Goal: Transaction & Acquisition: Purchase product/service

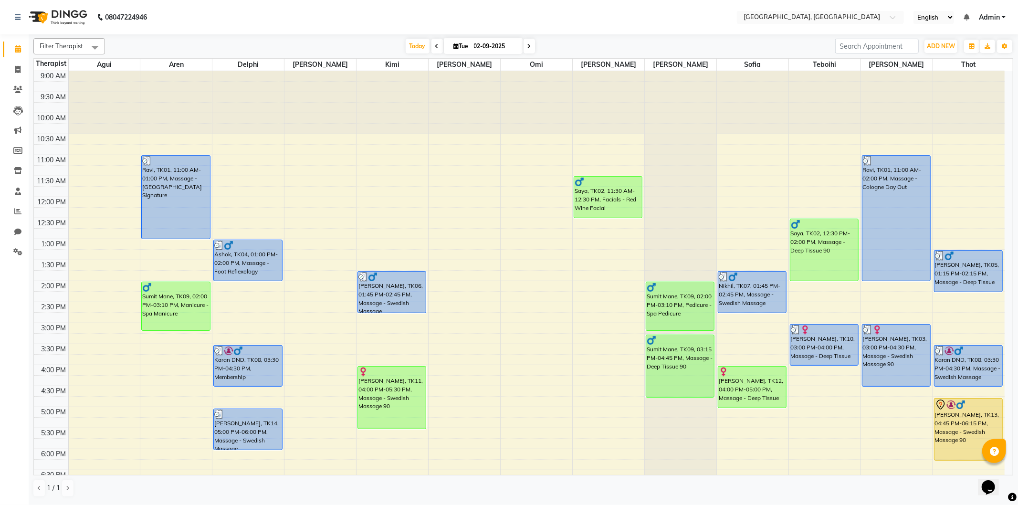
scroll to position [53, 0]
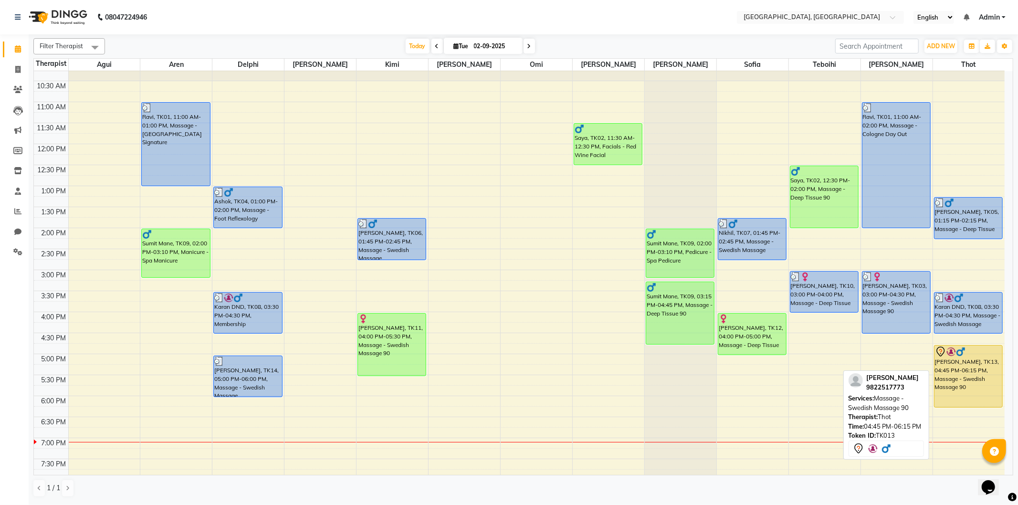
click at [944, 384] on div "[PERSON_NAME], TK13, 04:45 PM-06:15 PM, Massage - Swedish Massage 90" at bounding box center [969, 377] width 68 height 62
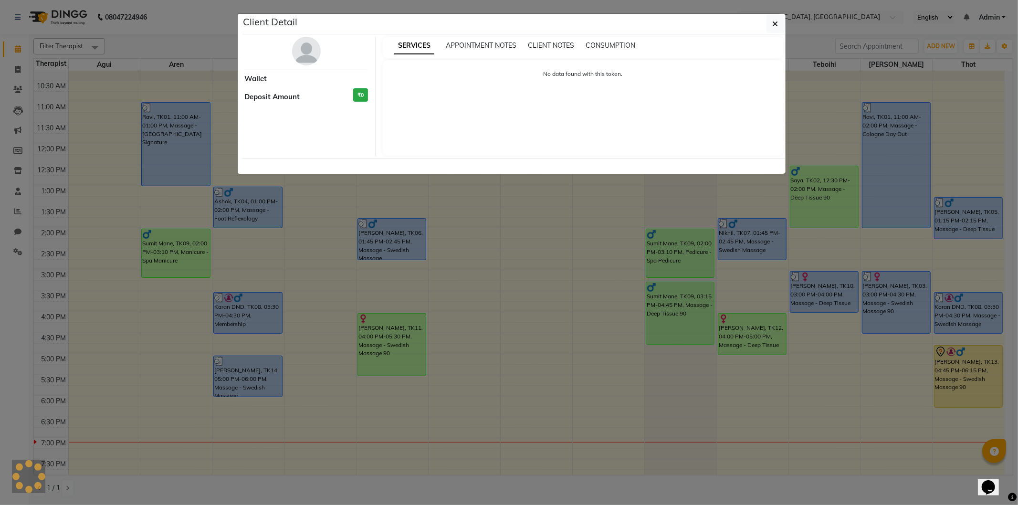
select select "7"
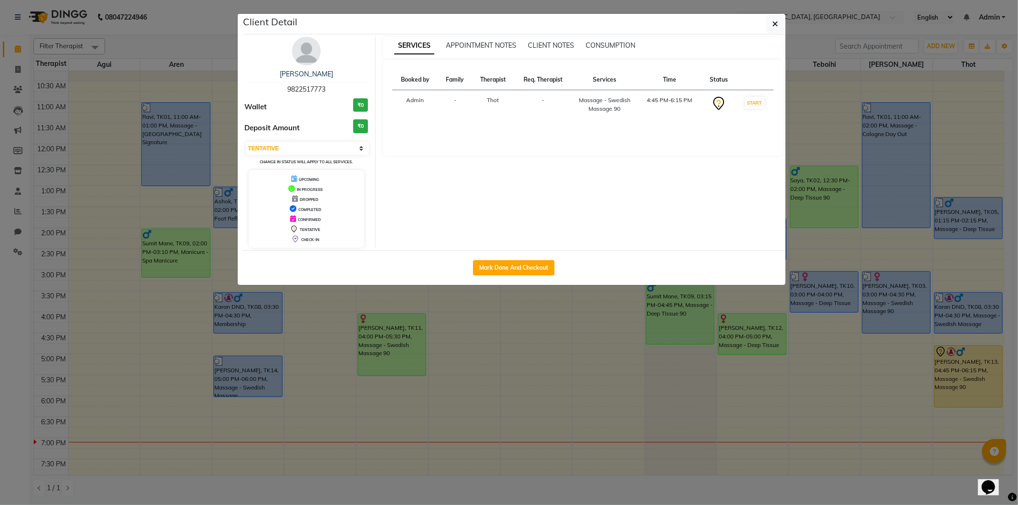
click at [515, 258] on div "Mark Done And Checkout" at bounding box center [514, 267] width 543 height 35
click at [514, 265] on button "Mark Done And Checkout" at bounding box center [514, 267] width 82 height 15
select select "service"
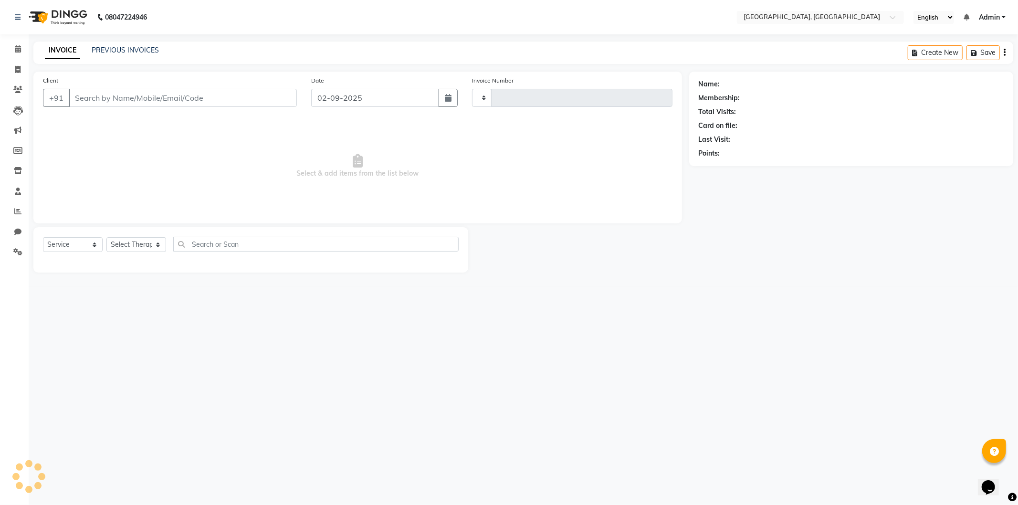
type input "1267"
select select "575"
type input "9822517773"
select select "80656"
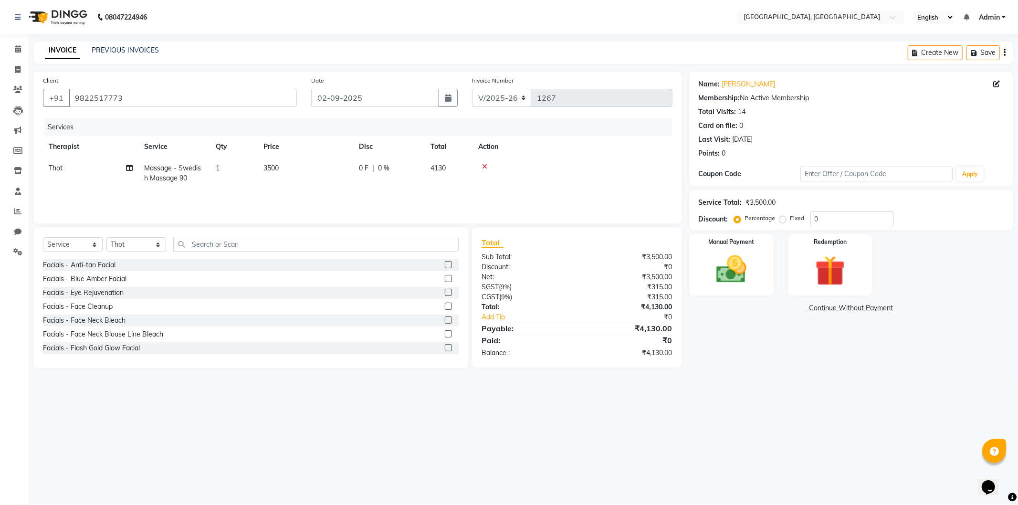
click at [815, 309] on link "Continue Without Payment" at bounding box center [851, 308] width 320 height 10
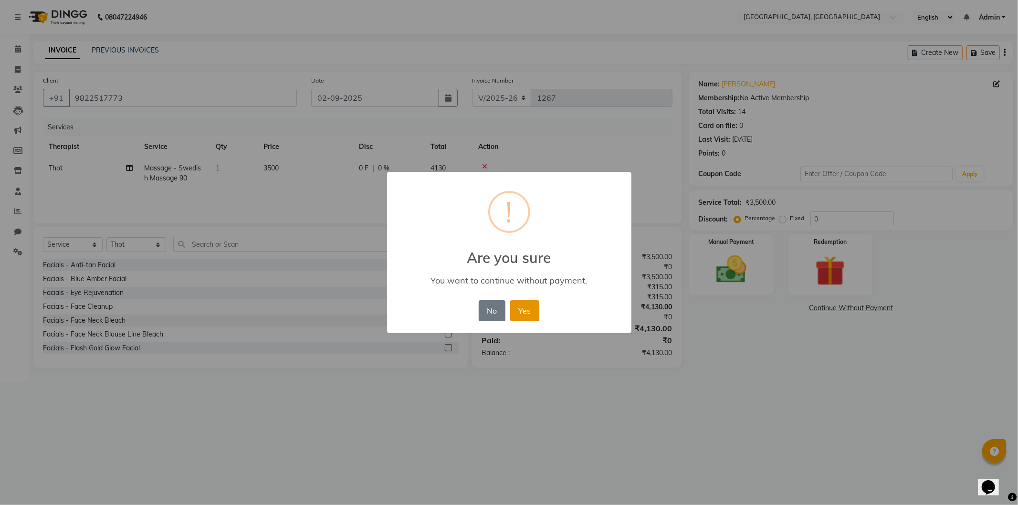
click at [521, 315] on button "Yes" at bounding box center [524, 310] width 29 height 21
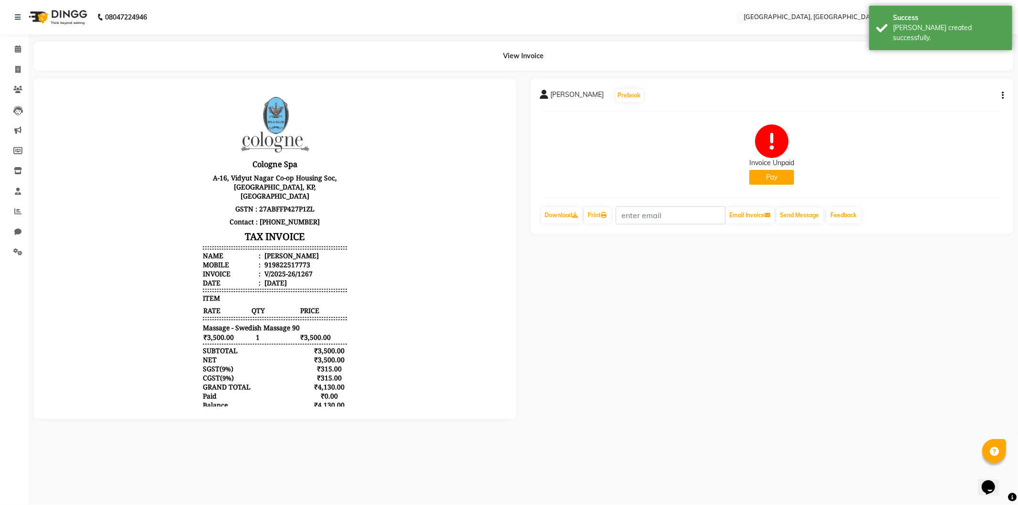
click at [779, 180] on button "Pay" at bounding box center [772, 177] width 45 height 15
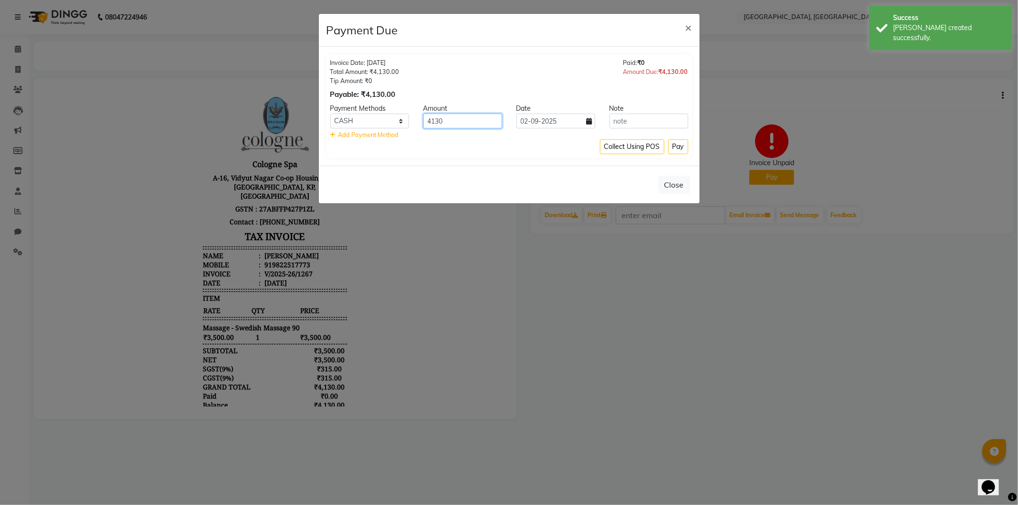
click at [451, 122] on input "4130" at bounding box center [463, 121] width 79 height 15
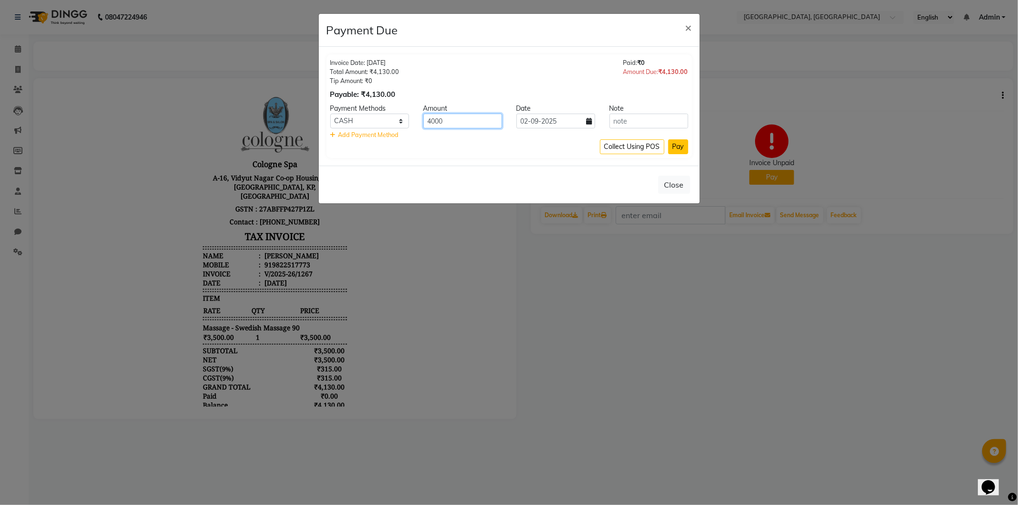
type input "4000"
click at [678, 148] on button "Pay" at bounding box center [678, 146] width 20 height 15
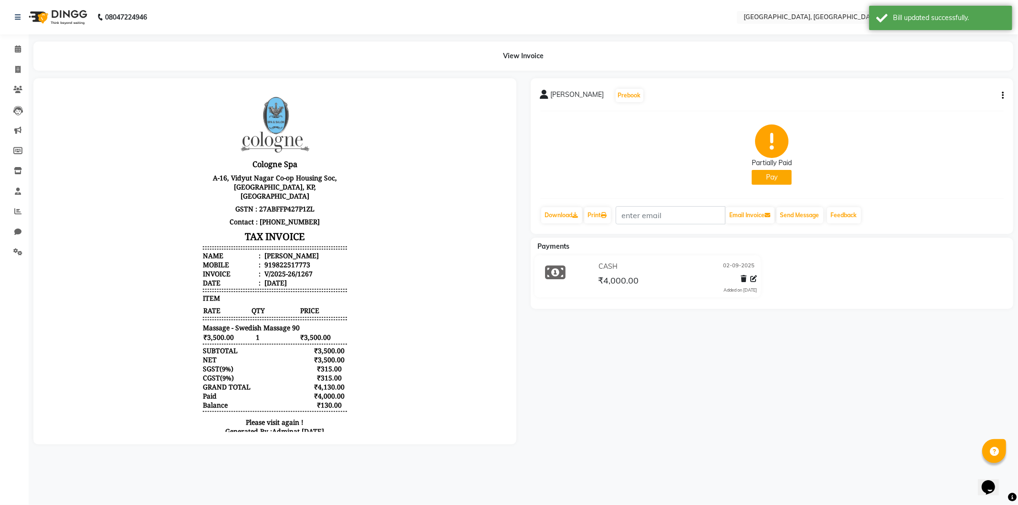
click at [756, 176] on button "Pay" at bounding box center [772, 177] width 40 height 15
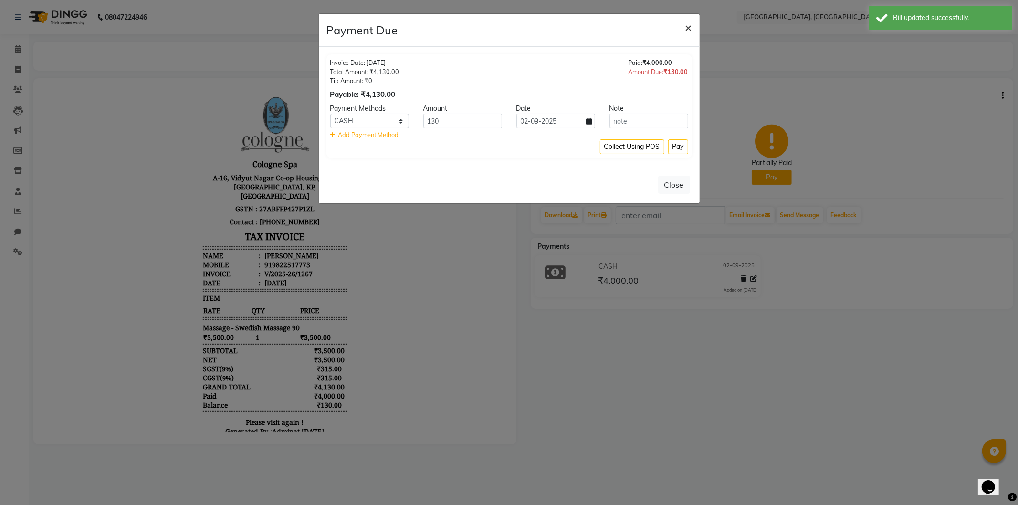
click at [688, 32] on span "×" at bounding box center [689, 27] width 7 height 14
